Goal: Information Seeking & Learning: Learn about a topic

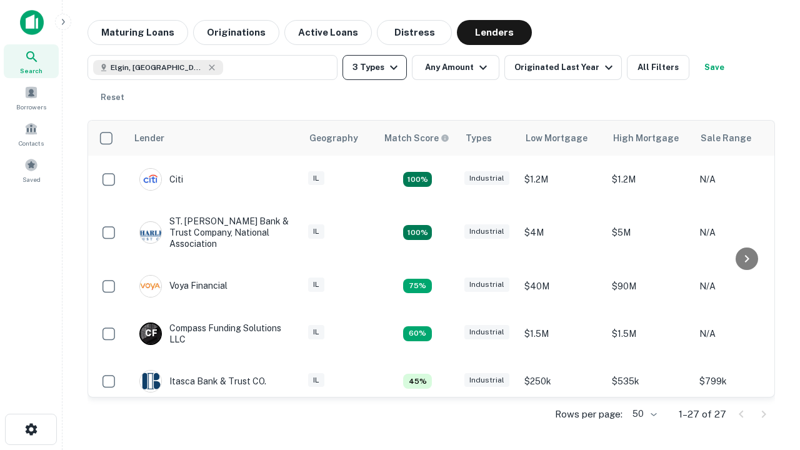
click at [374, 68] on button "3 Types" at bounding box center [375, 67] width 64 height 25
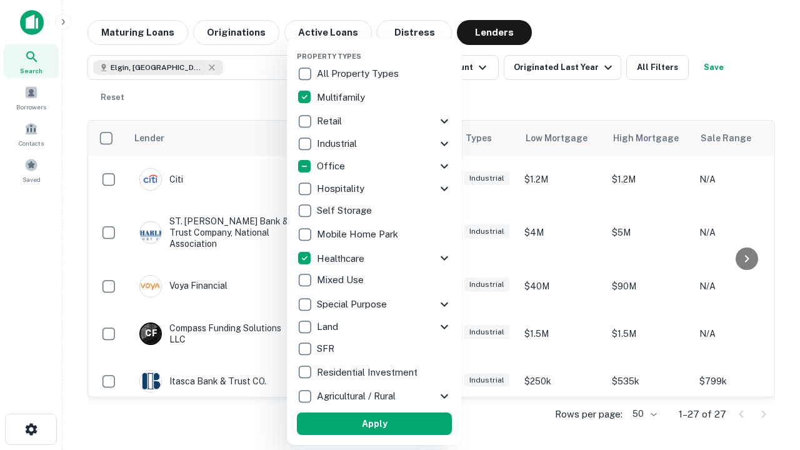
click at [374, 424] on button "Apply" at bounding box center [374, 424] width 155 height 23
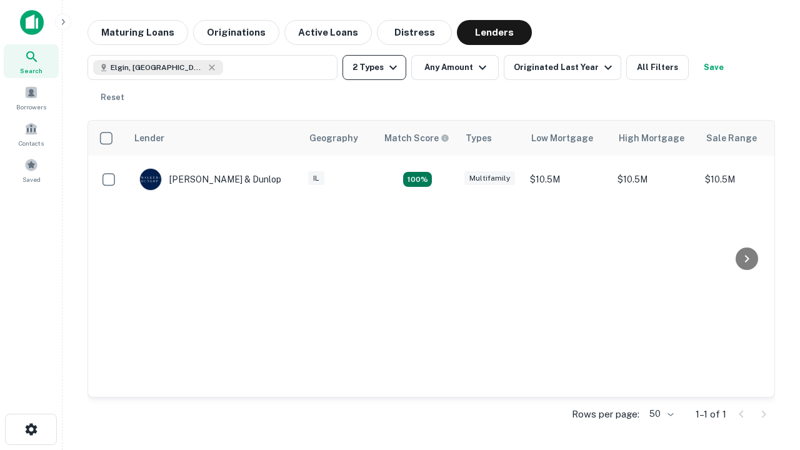
click at [374, 68] on button "2 Types" at bounding box center [375, 67] width 64 height 25
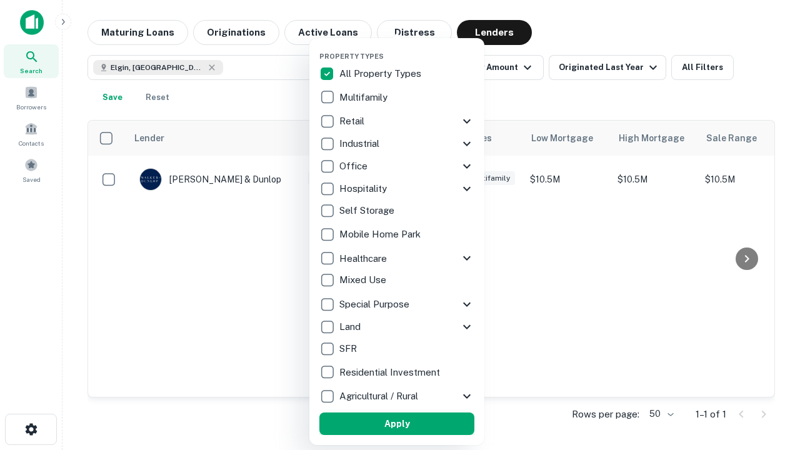
click at [397, 424] on button "Apply" at bounding box center [396, 424] width 155 height 23
